Goal: Find specific page/section: Find specific page/section

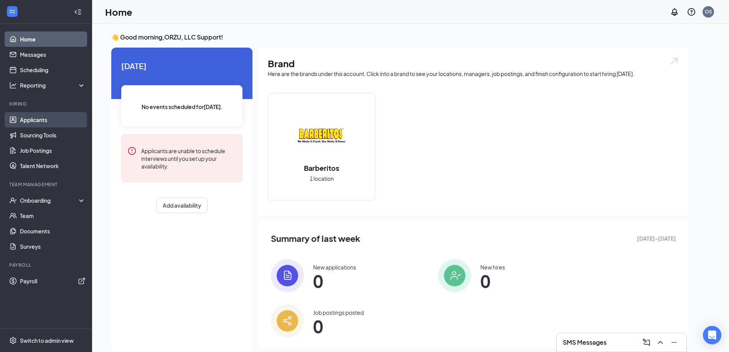
click at [53, 119] on link "Applicants" at bounding box center [53, 119] width 66 height 15
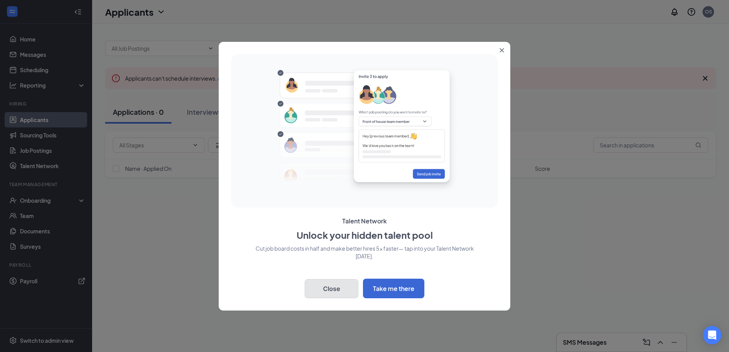
click at [344, 285] on button "Close" at bounding box center [332, 288] width 54 height 19
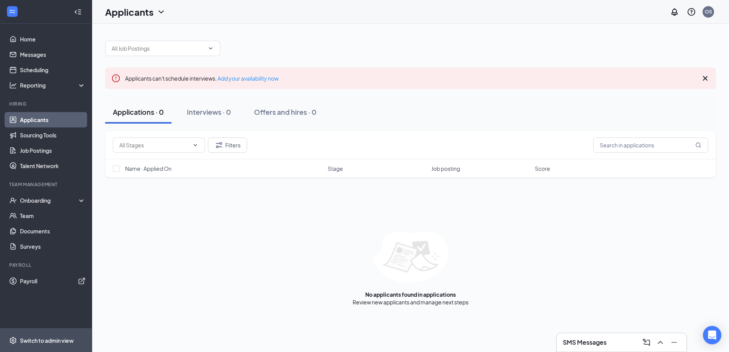
click at [56, 345] on span "Switch to admin view" at bounding box center [53, 339] width 66 height 23
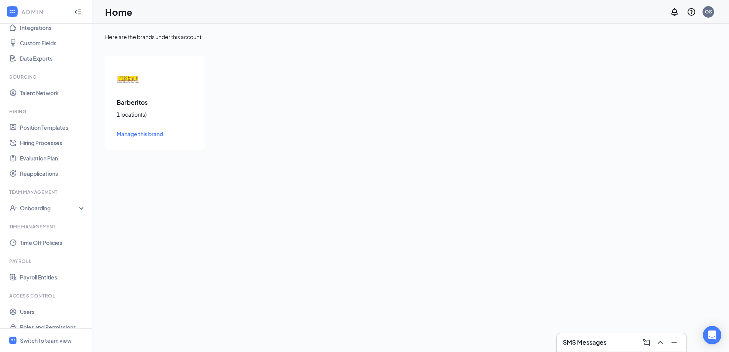
scroll to position [102, 0]
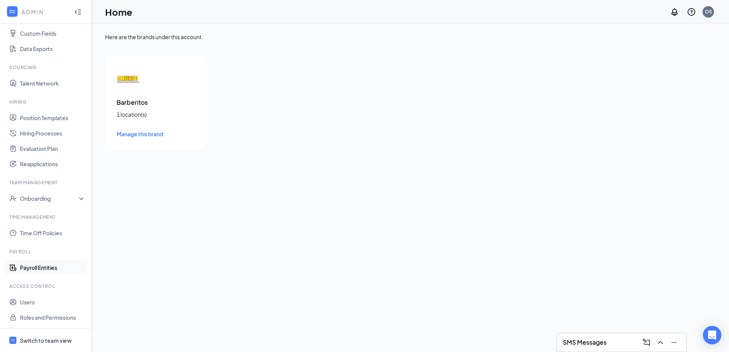
click at [35, 268] on link "Payroll Entities" at bounding box center [53, 267] width 66 height 15
